Goal: Task Accomplishment & Management: Manage account settings

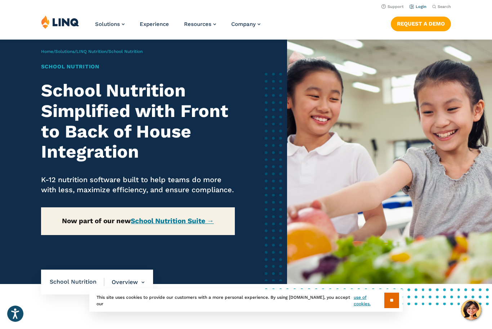
click at [417, 6] on link "Login" at bounding box center [418, 6] width 17 height 5
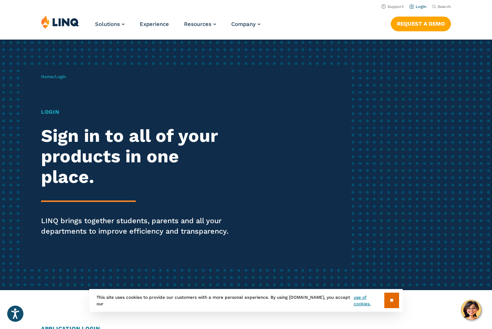
click at [422, 5] on link "Login" at bounding box center [418, 6] width 17 height 5
